Goal: Navigation & Orientation: Find specific page/section

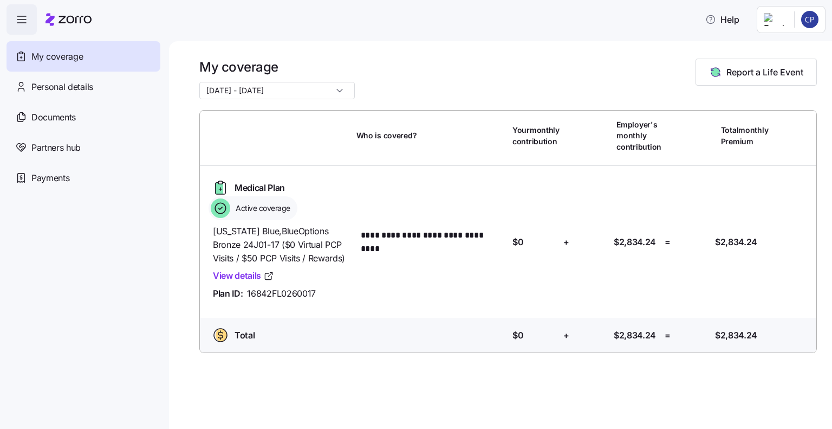
click at [327, 93] on input "[DATE] - [DATE]" at bounding box center [277, 90] width 156 height 17
click at [327, 93] on div "[DATE] - [DATE]" at bounding box center [277, 90] width 156 height 17
click at [365, 87] on div "My coverage [DATE] - [DATE] Report a Life Event" at bounding box center [508, 79] width 618 height 41
click at [764, 20] on html "**********" at bounding box center [416, 211] width 832 height 422
click at [22, 17] on html "**********" at bounding box center [416, 211] width 832 height 422
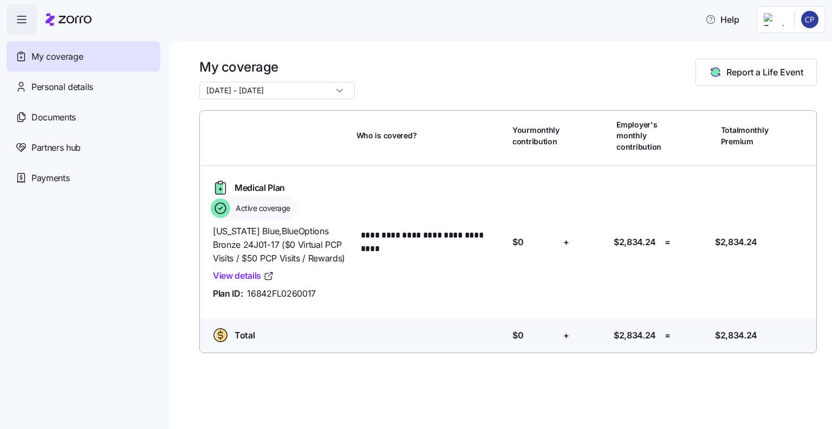
click at [22, 17] on icon "button" at bounding box center [21, 19] width 13 height 13
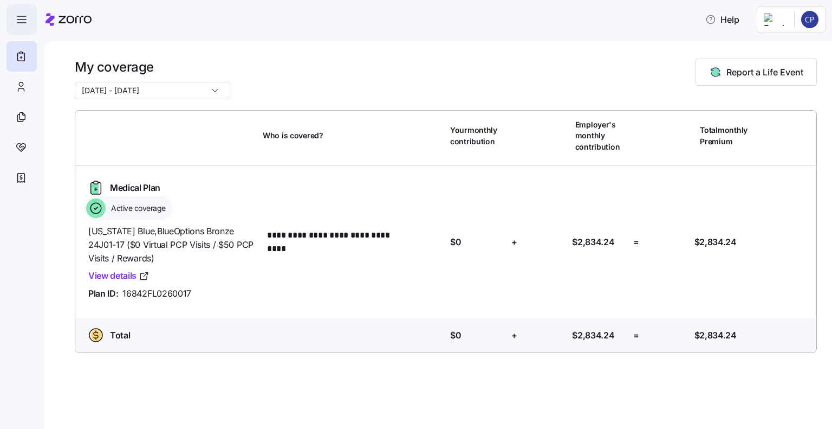
click at [20, 24] on icon "button" at bounding box center [21, 19] width 13 height 13
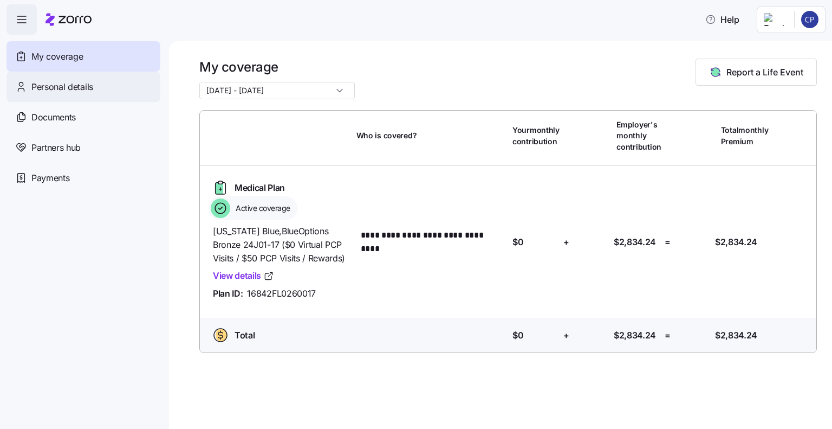
click at [44, 88] on span "Personal details" at bounding box center [62, 87] width 62 height 14
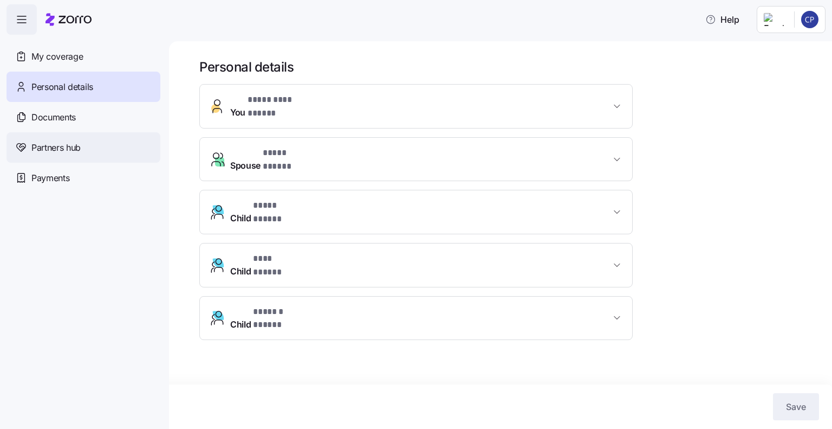
click at [62, 147] on span "Partners hub" at bounding box center [55, 148] width 49 height 14
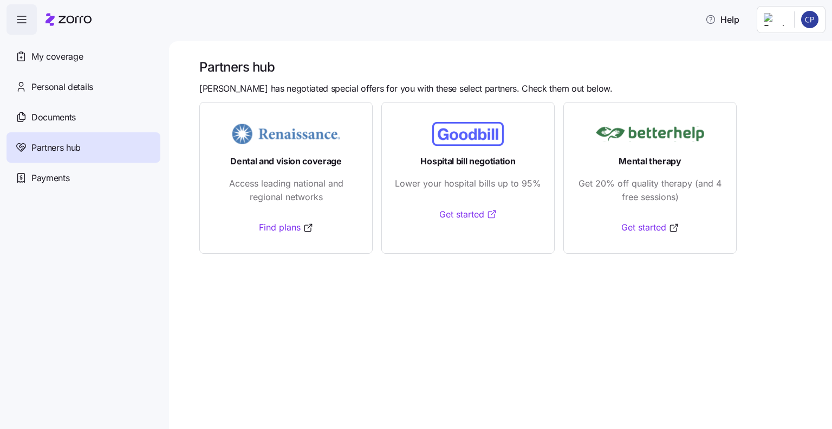
click at [463, 213] on link "Get started" at bounding box center [468, 215] width 58 height 14
click at [62, 175] on span "Payments" at bounding box center [50, 178] width 38 height 14
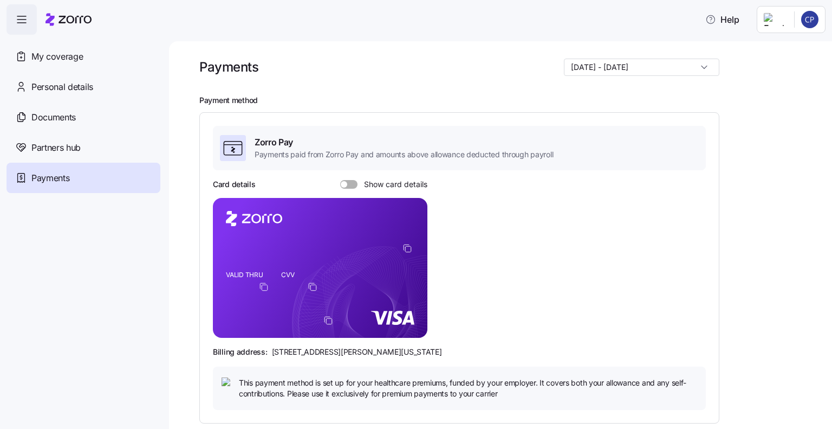
click at [702, 69] on input "[DATE] - [DATE]" at bounding box center [642, 67] width 156 height 17
click at [440, 112] on div "Zorro Pay Payments paid from Zorro Pay and amounts above allowance deducted thr…" at bounding box center [459, 267] width 520 height 311
